Goal: Find specific page/section

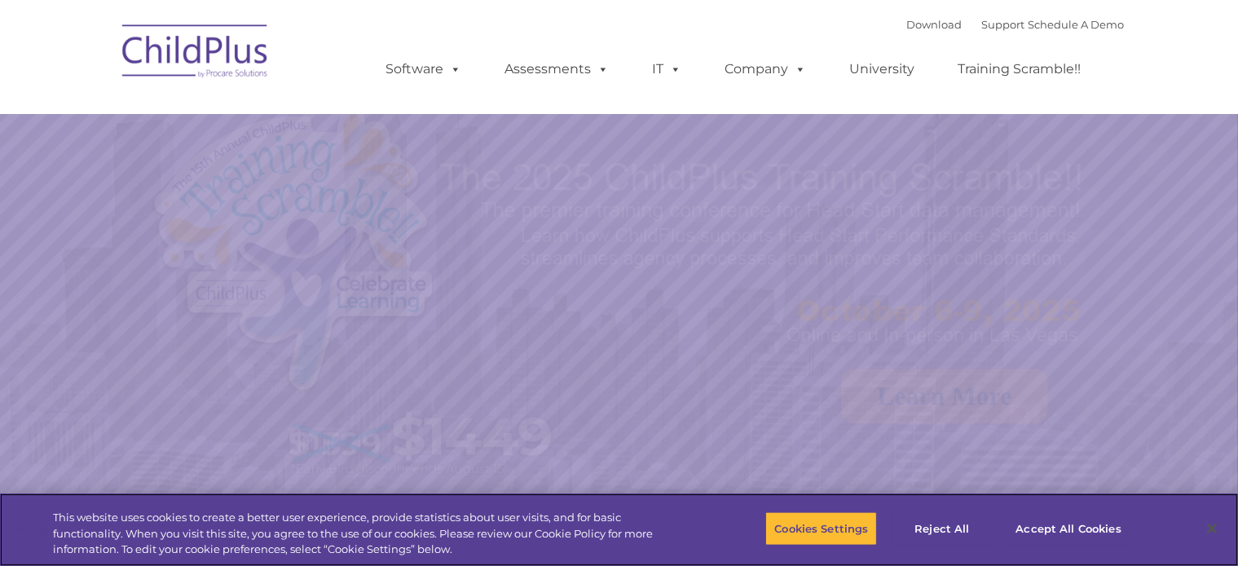
select select "MEDIUM"
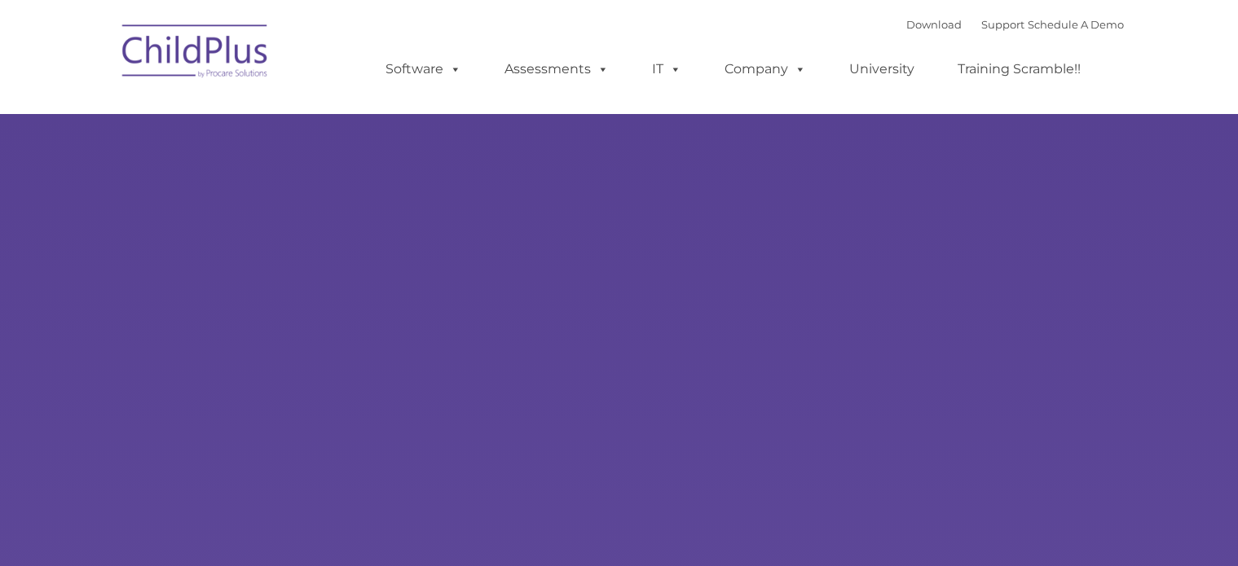
type input ""
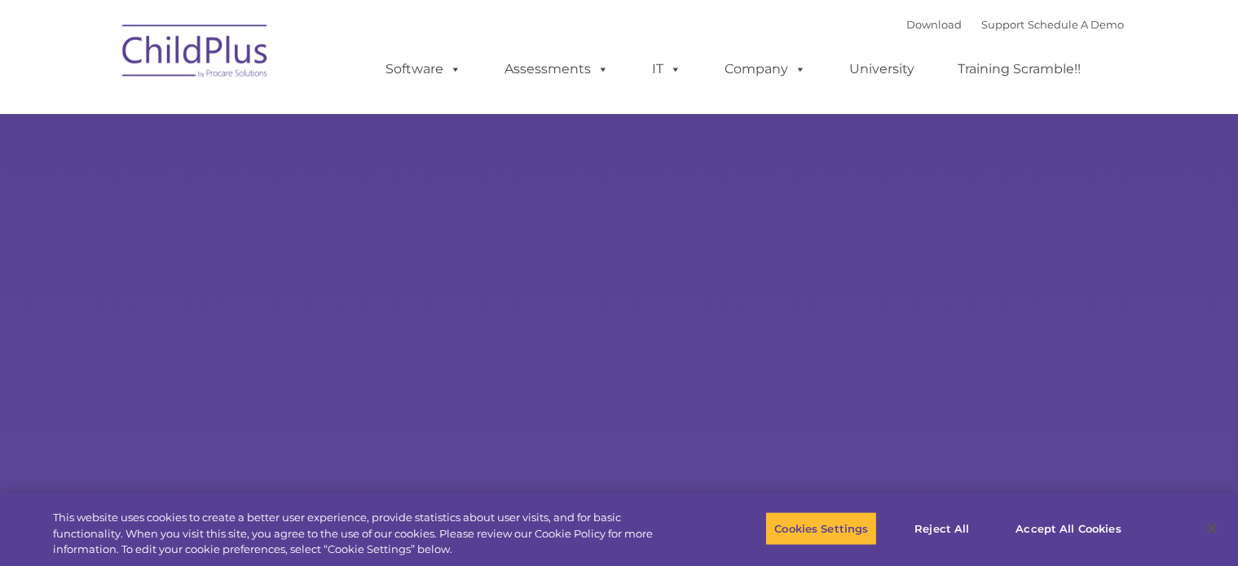
click at [515, 52] on ul "Software ChildPlus: The original and most widely-used Head Start data managemen…" at bounding box center [739, 69] width 771 height 65
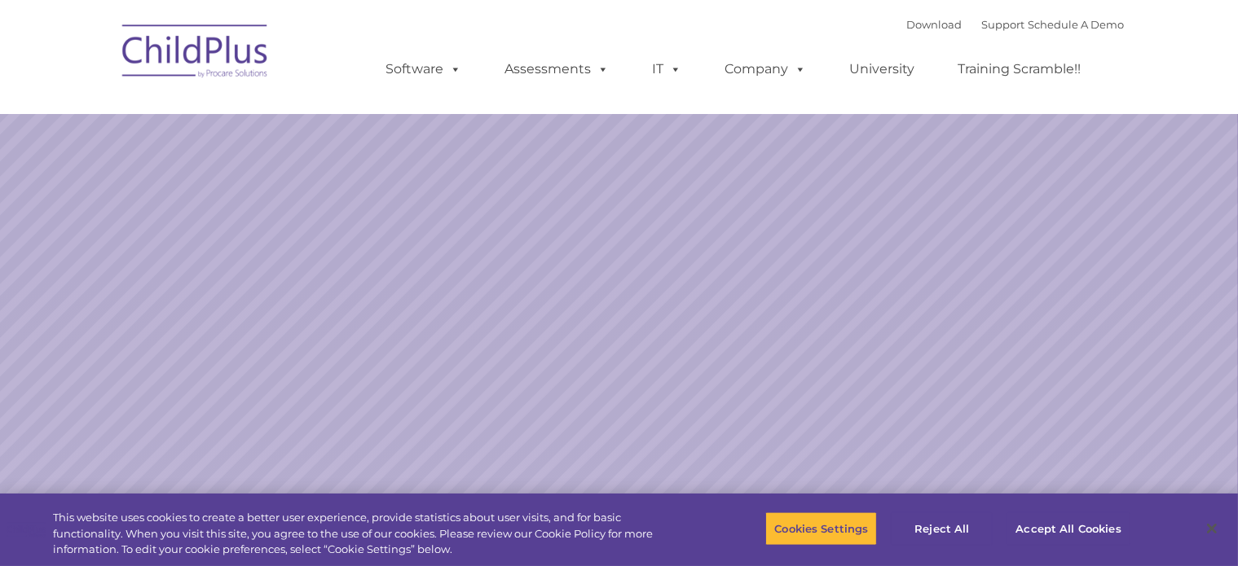
select select "MEDIUM"
